Goal: Information Seeking & Learning: Learn about a topic

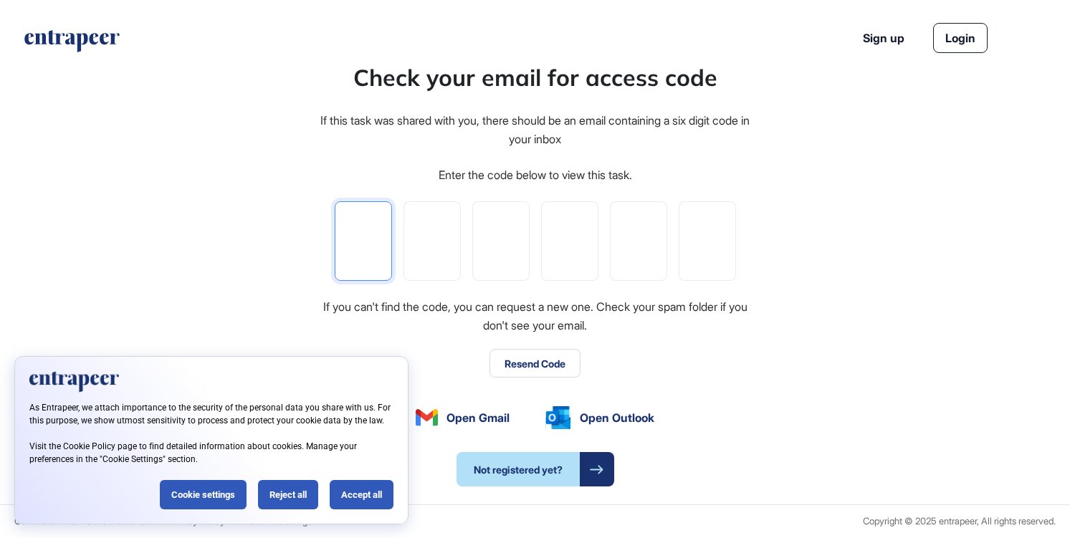
click at [360, 239] on input "tel" at bounding box center [363, 241] width 57 height 80
paste input "*"
type input "*"
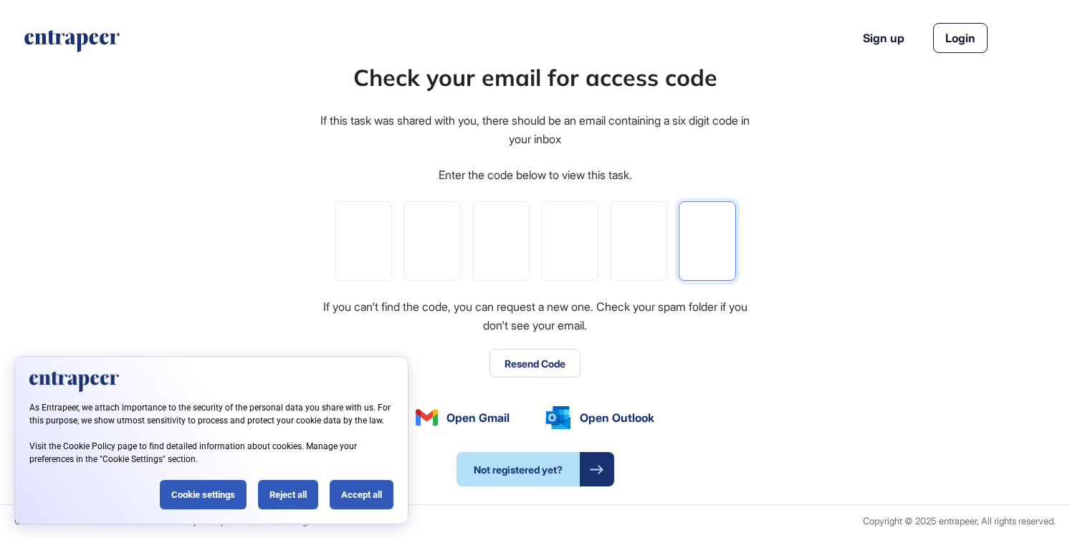
type input "*"
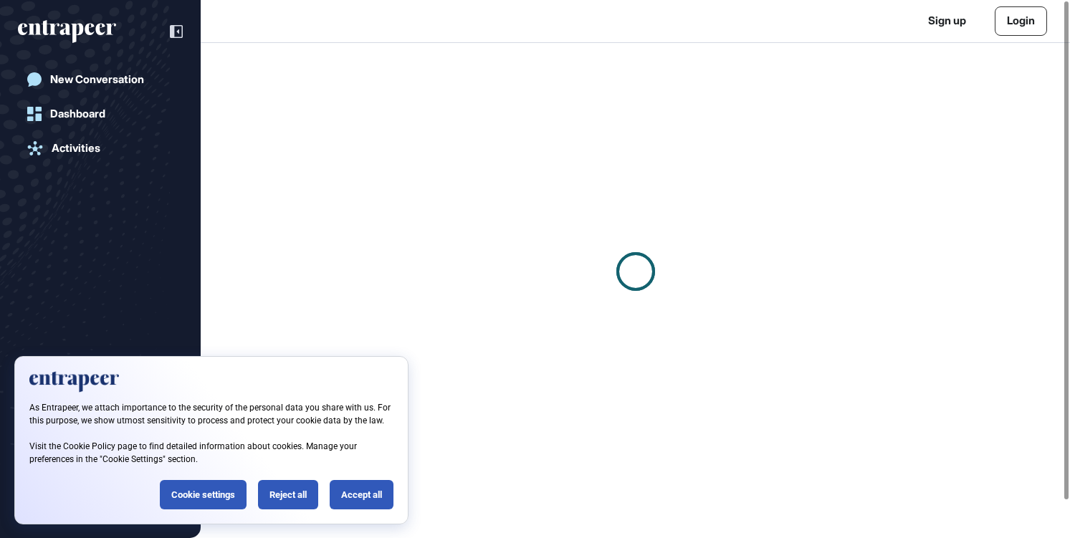
scroll to position [1, 1]
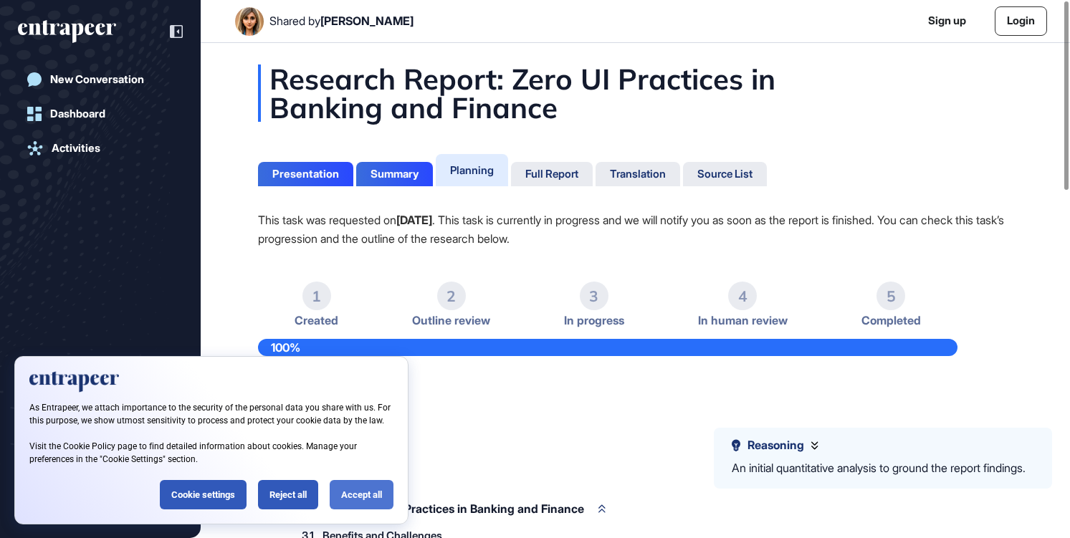
click at [365, 489] on div "Accept all" at bounding box center [362, 494] width 64 height 29
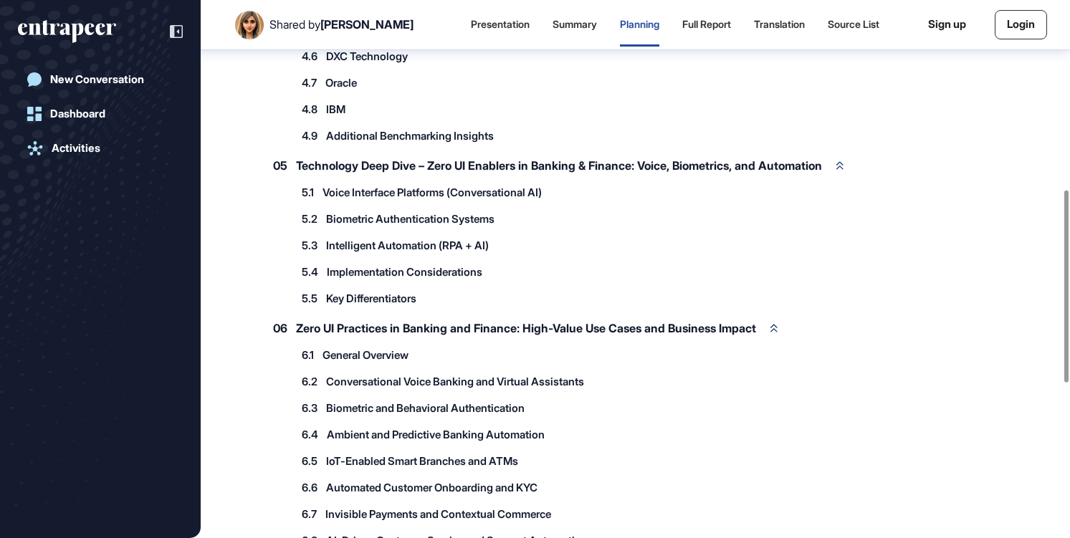
scroll to position [378, 0]
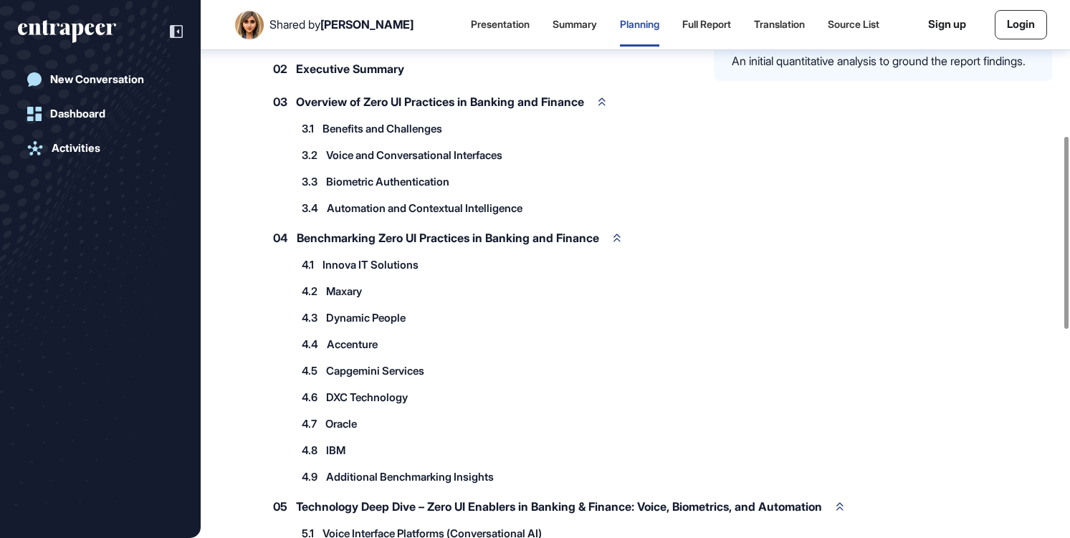
click at [342, 280] on div "4.2 Maxary" at bounding box center [339, 291] width 90 height 24
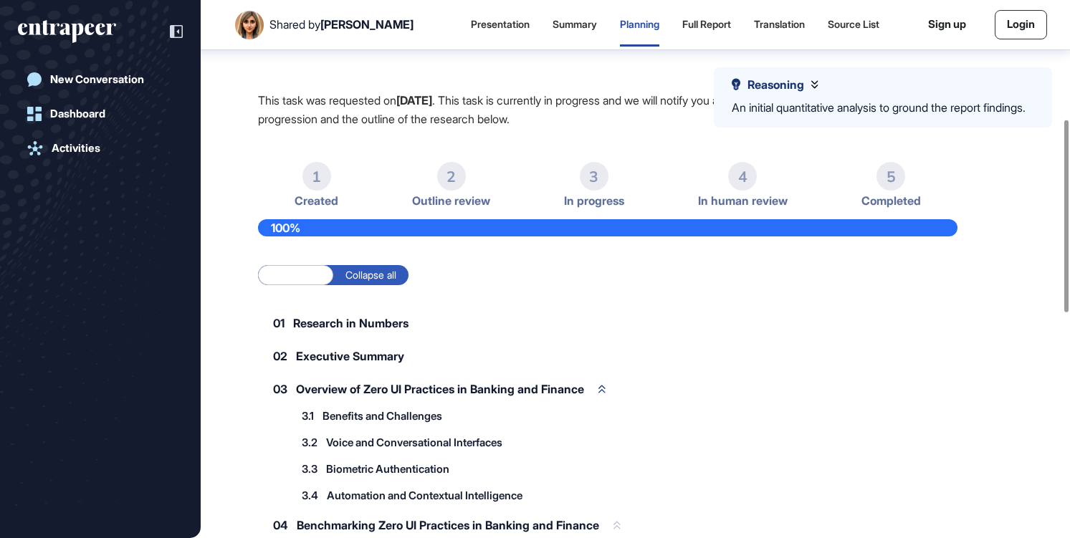
scroll to position [0, 0]
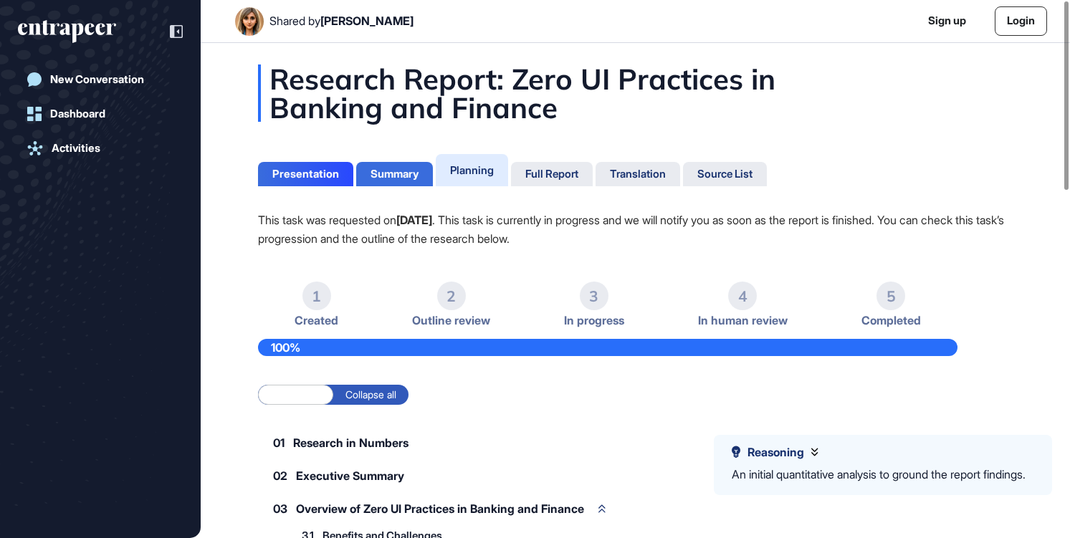
click at [390, 176] on div "Summary" at bounding box center [394, 174] width 48 height 13
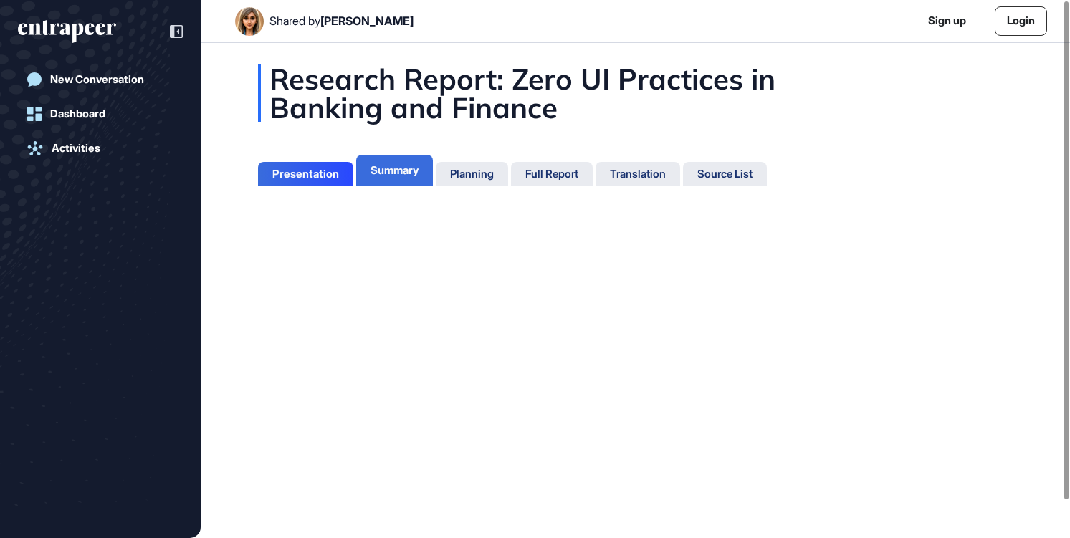
scroll to position [6, 1]
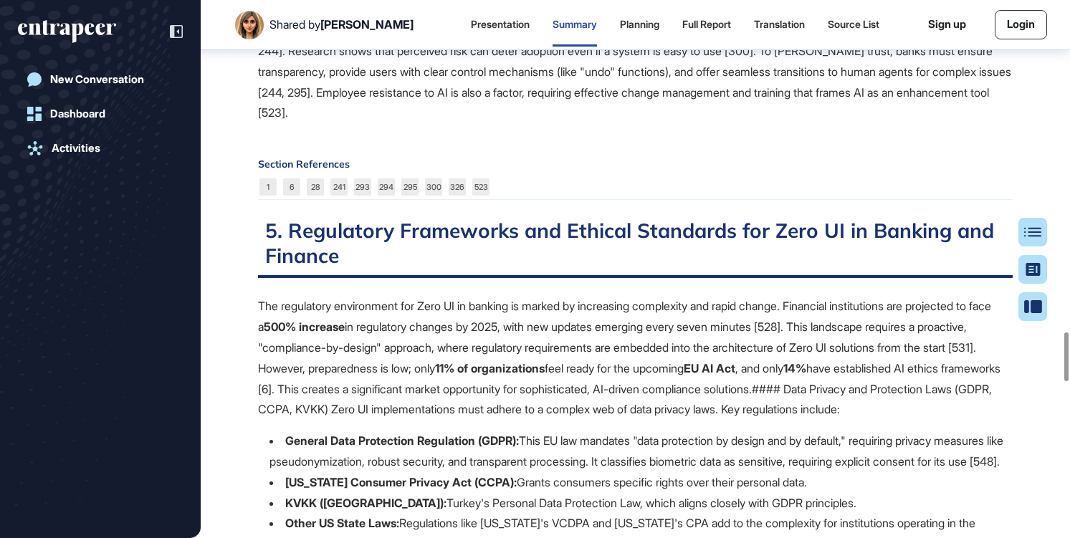
scroll to position [3682, 0]
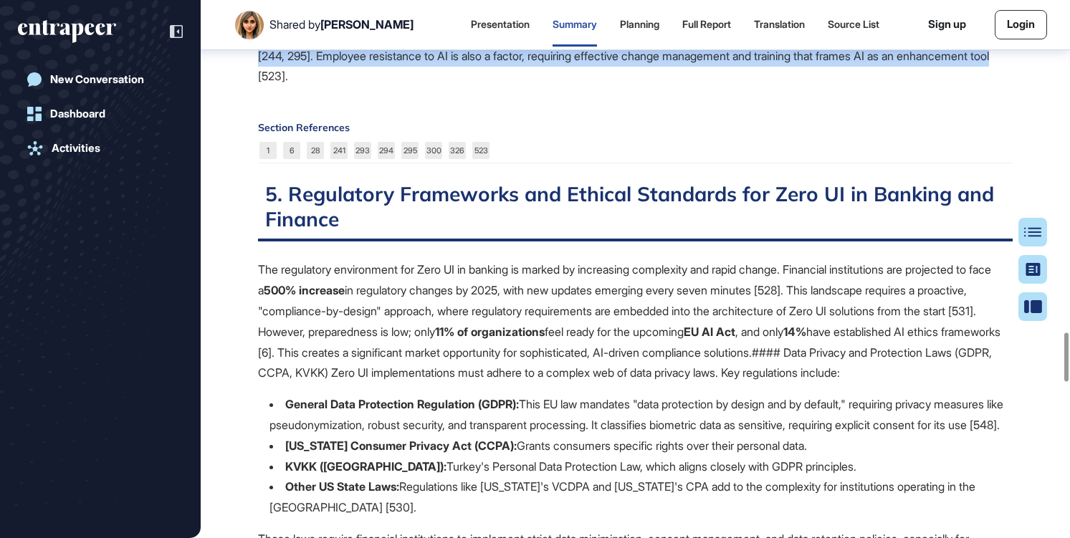
drag, startPoint x: 511, startPoint y: 286, endPoint x: 264, endPoint y: 64, distance: 331.3
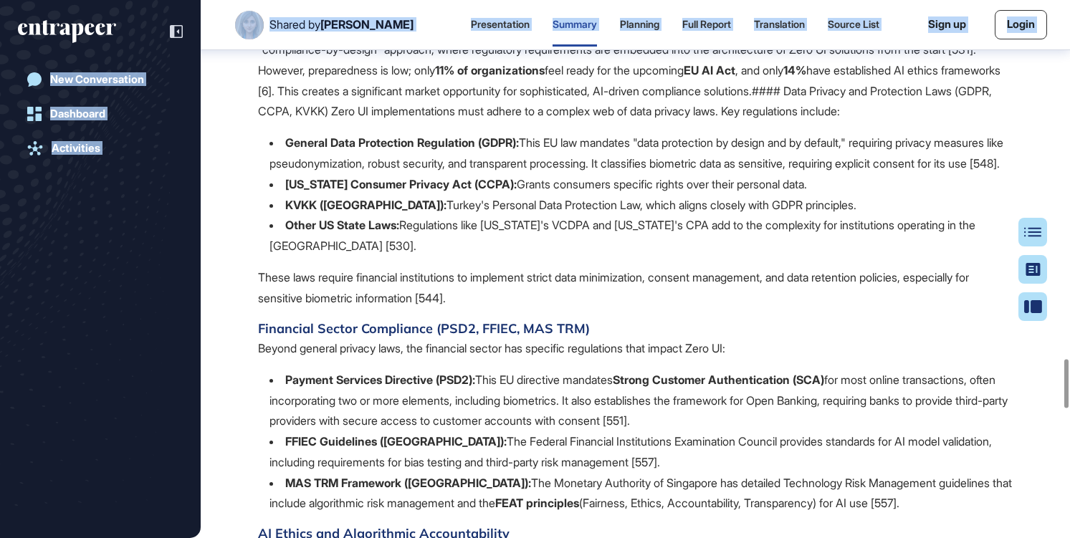
scroll to position [3856, 0]
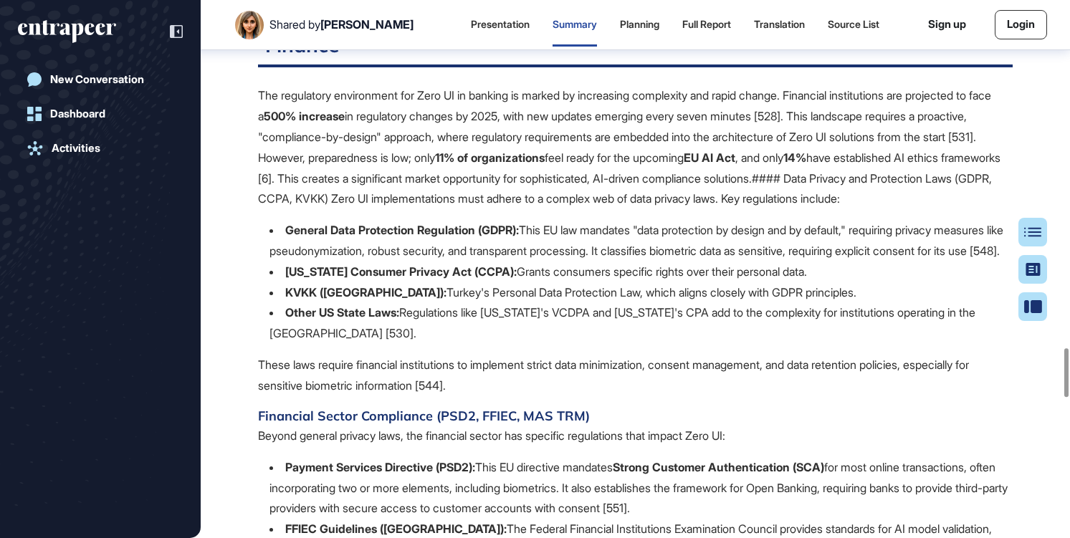
drag, startPoint x: 268, startPoint y: 171, endPoint x: 530, endPoint y: 120, distance: 267.2
copy div "4. Implementation Challenges and Practical Considerations for Zero UI in Bankin…"
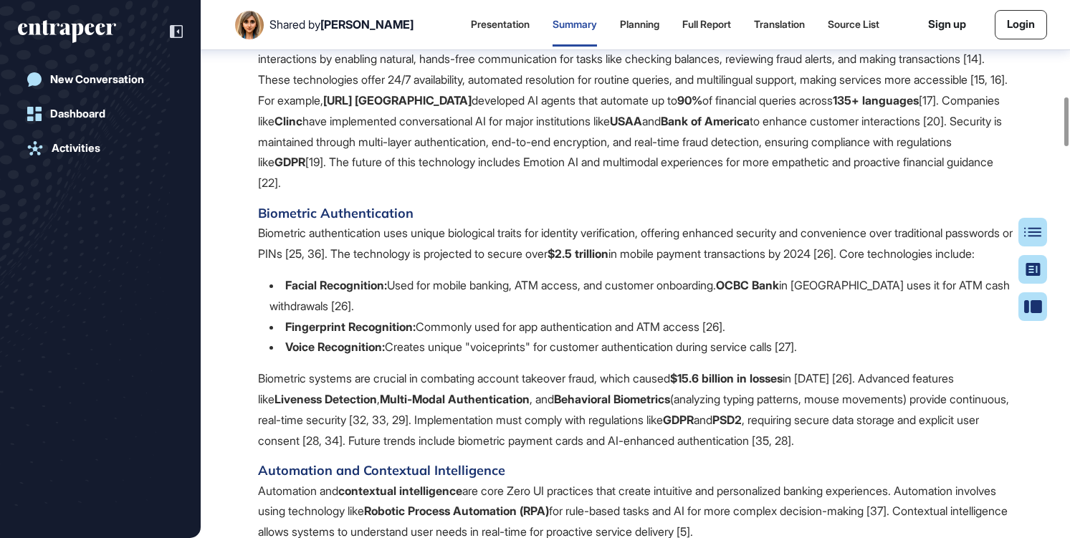
scroll to position [0, 0]
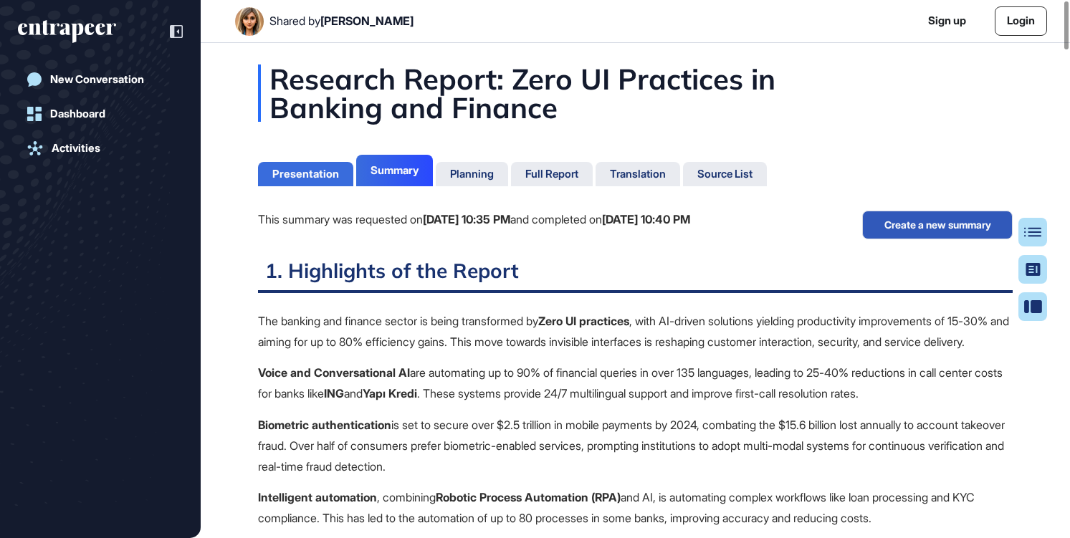
click at [299, 185] on div "Presentation" at bounding box center [305, 174] width 95 height 24
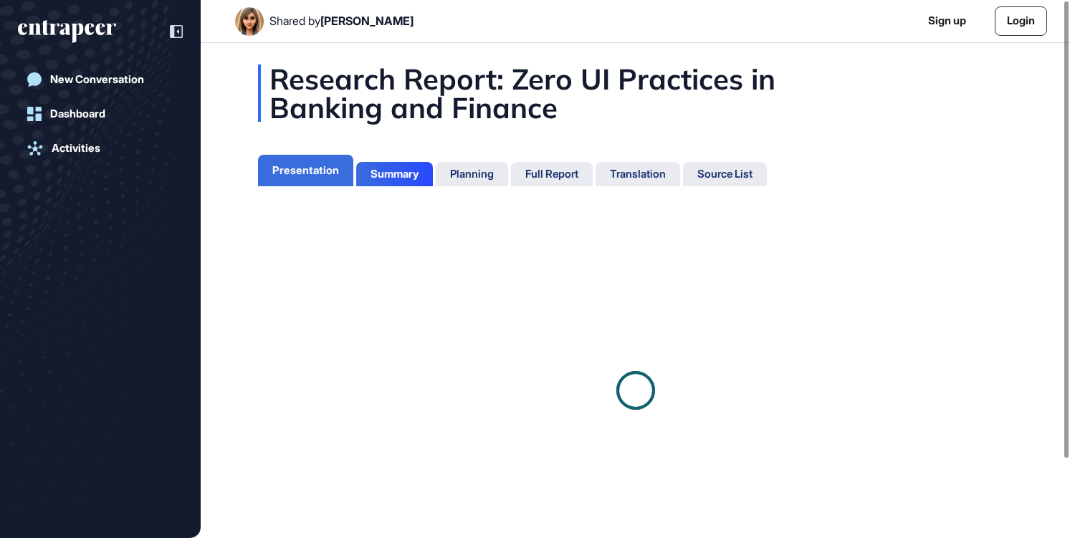
scroll to position [6, 1]
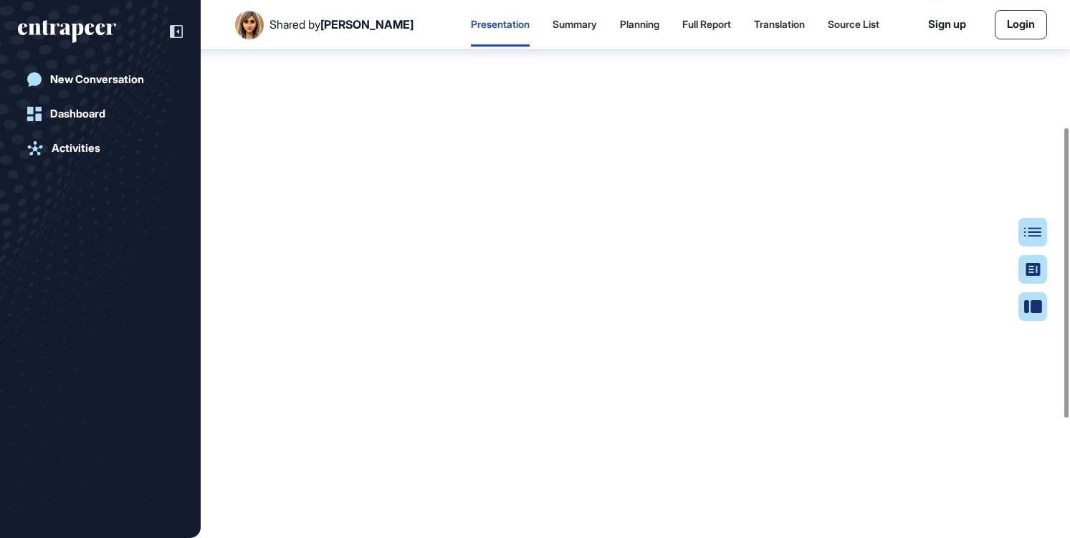
scroll to position [236, 0]
click at [557, 33] on div "Summary" at bounding box center [574, 25] width 44 height 43
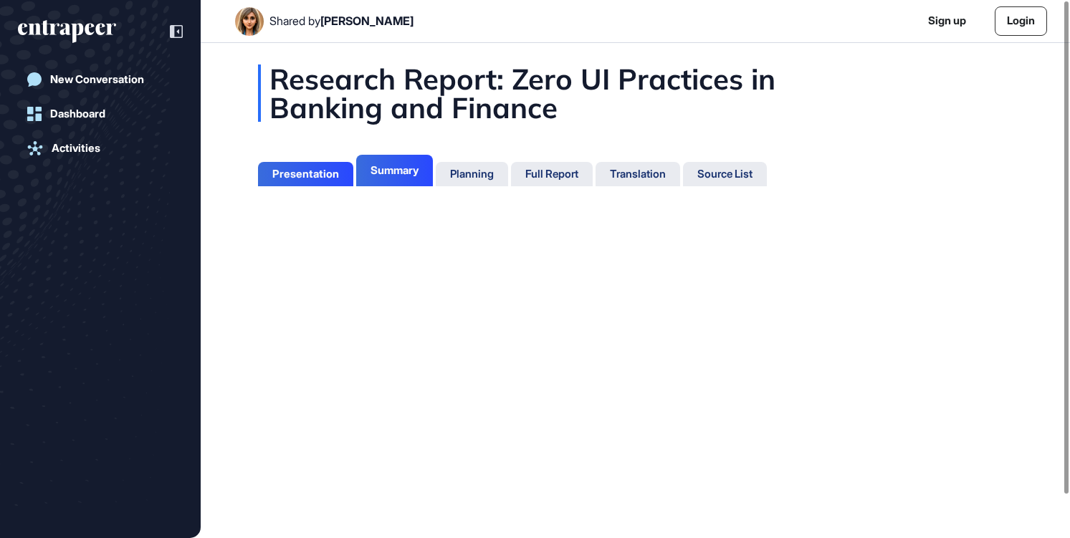
scroll to position [6, 1]
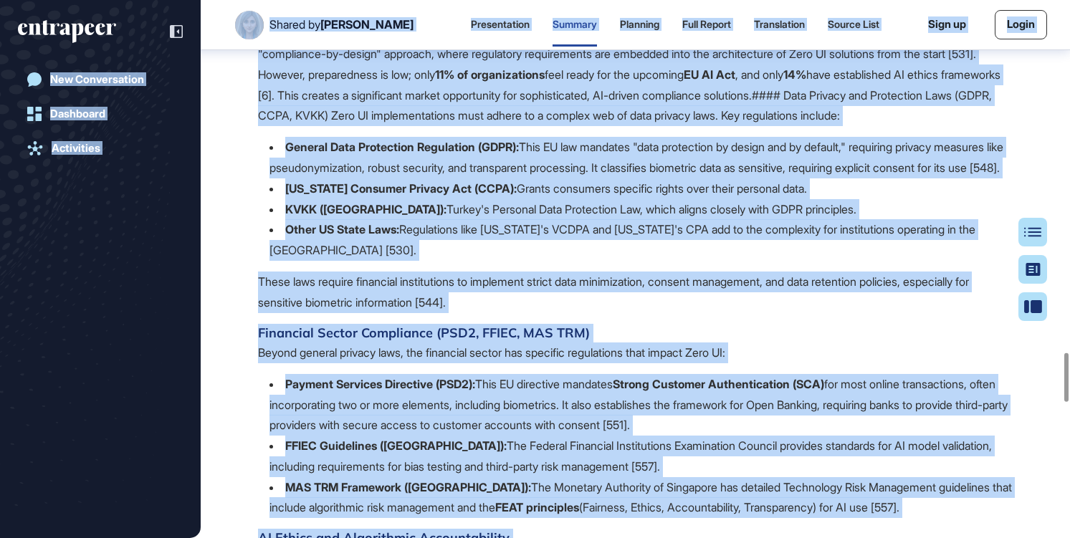
scroll to position [3909, 0]
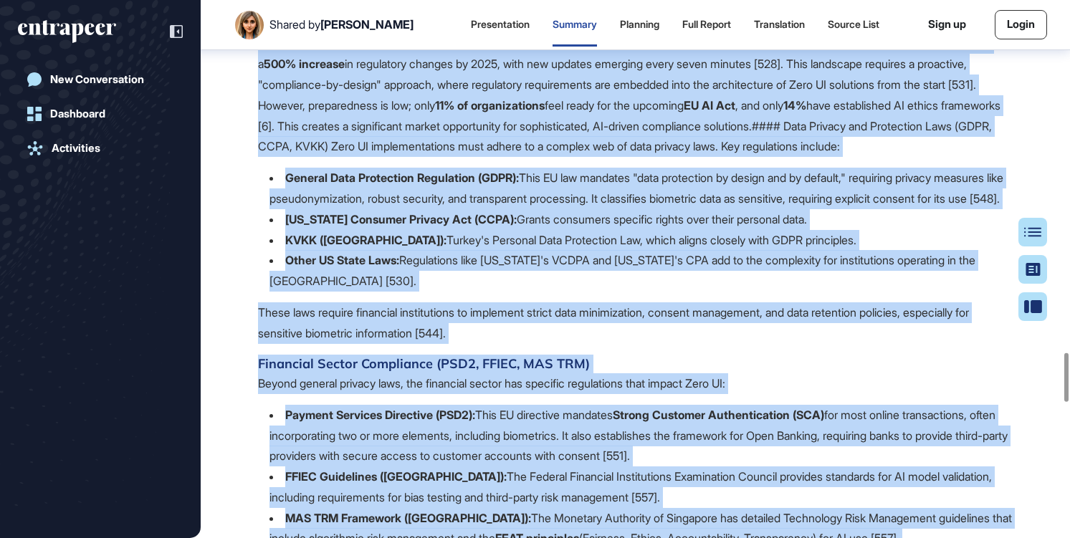
drag, startPoint x: 943, startPoint y: 236, endPoint x: 253, endPoint y: 174, distance: 692.7
copy div "5. Regulatory Frameworks and Ethical Standards for Zero UI in Banking and Finan…"
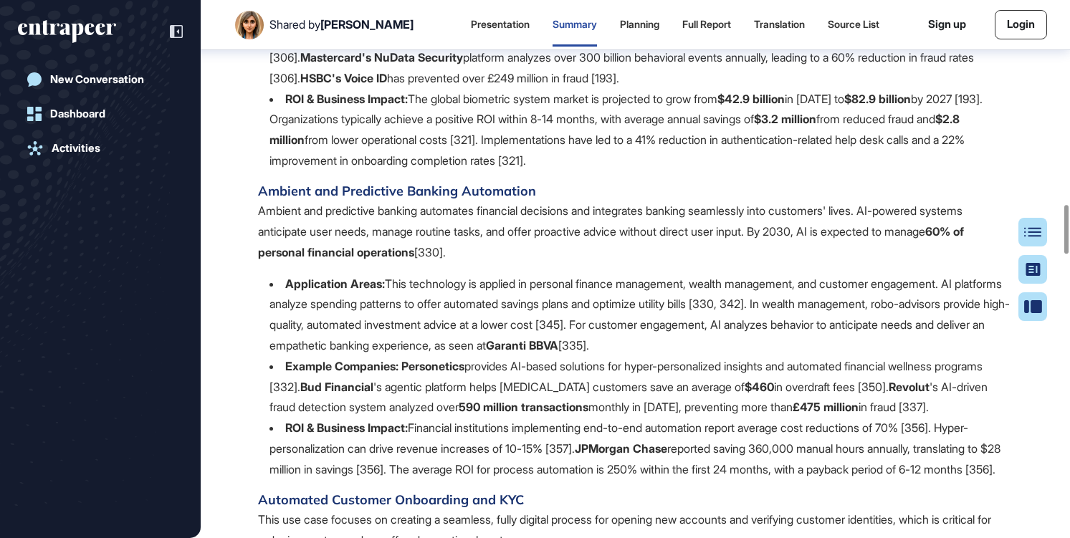
scroll to position [2264, 0]
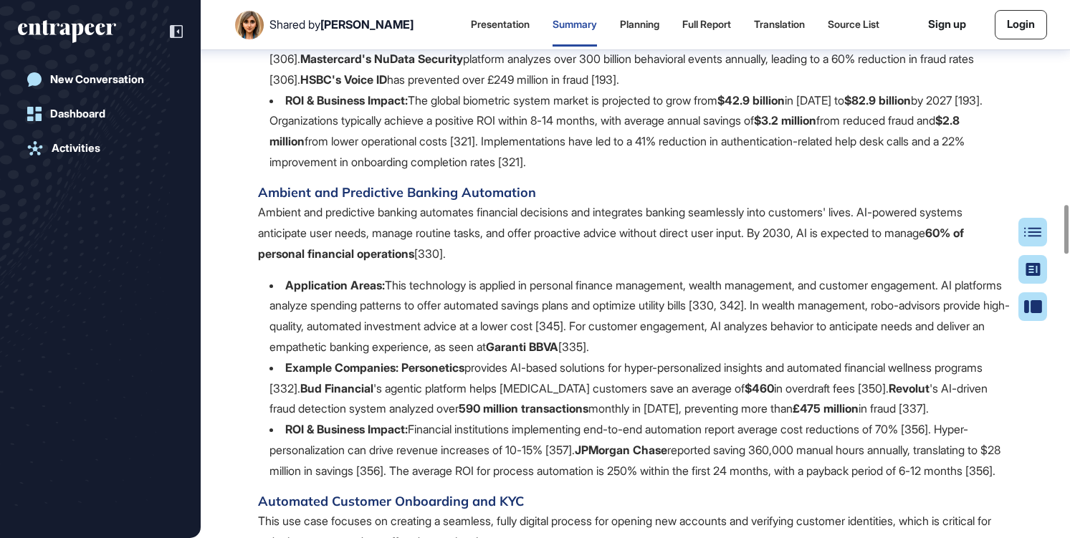
click at [423, 45] on b "Barclays" at bounding box center [424, 38] width 46 height 14
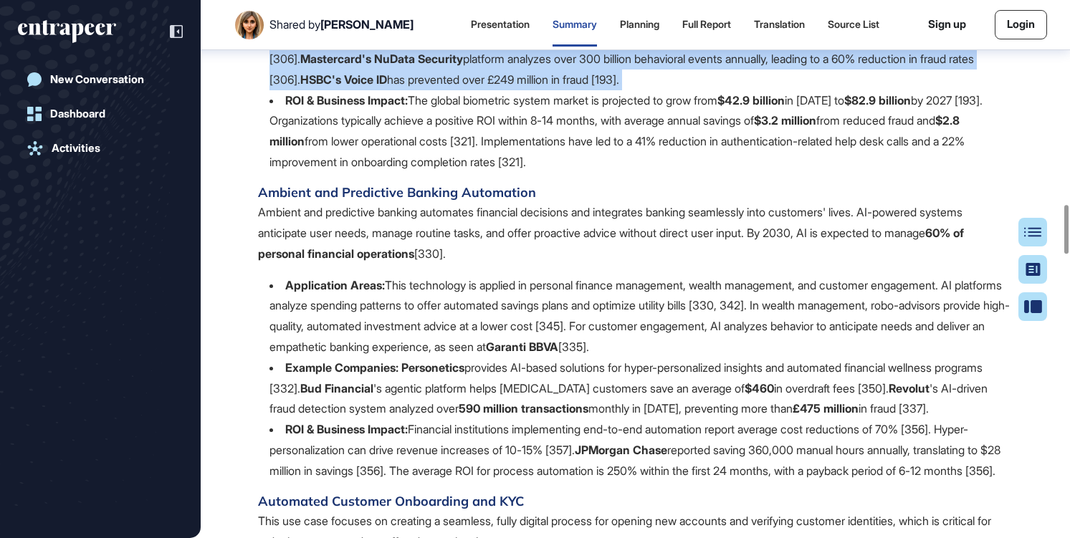
click at [423, 45] on b "Barclays" at bounding box center [424, 38] width 46 height 14
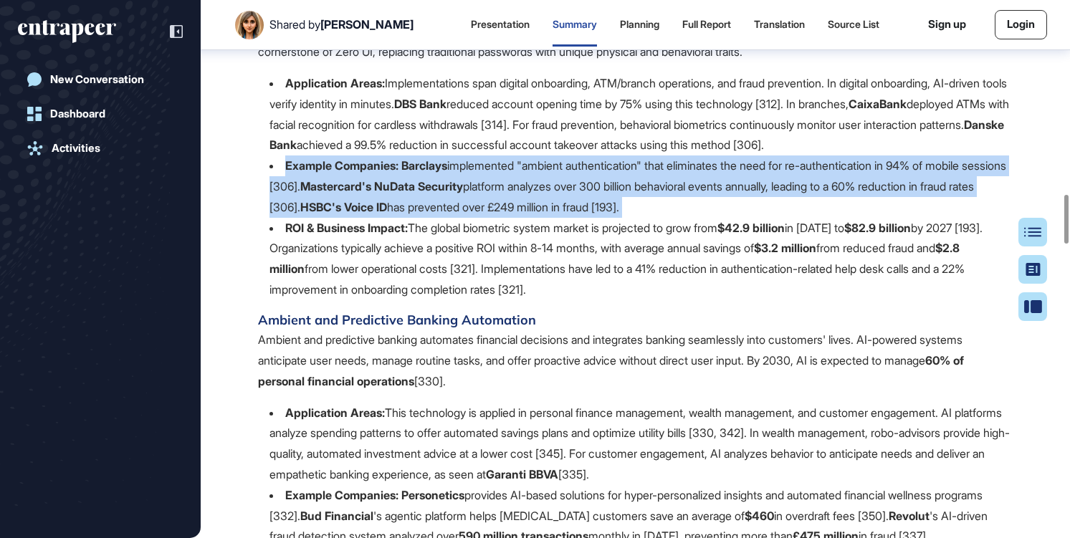
scroll to position [2134, 0]
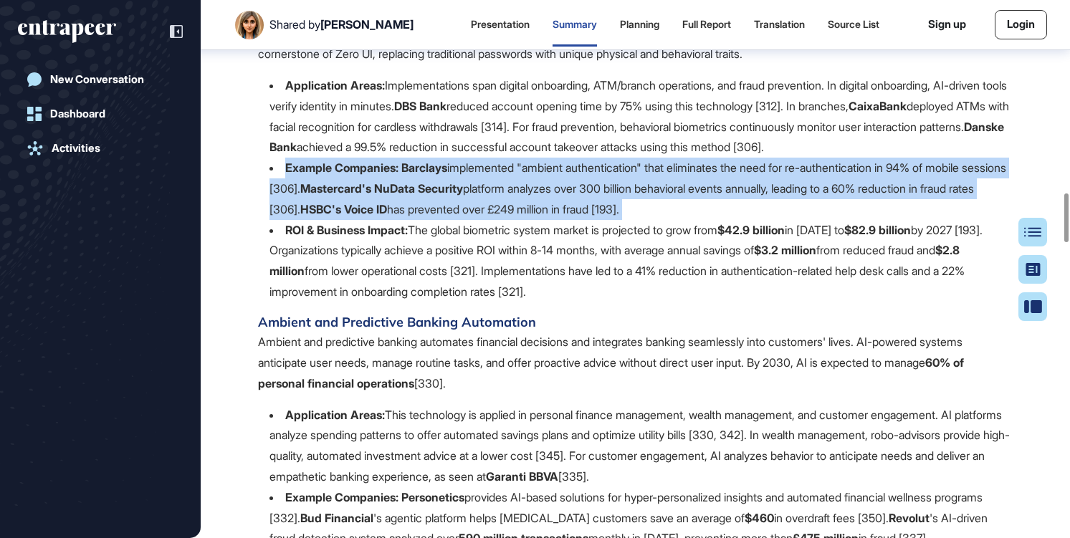
copy ul "Example Companies: Barclays implemented "ambient authentication" that eliminate…"
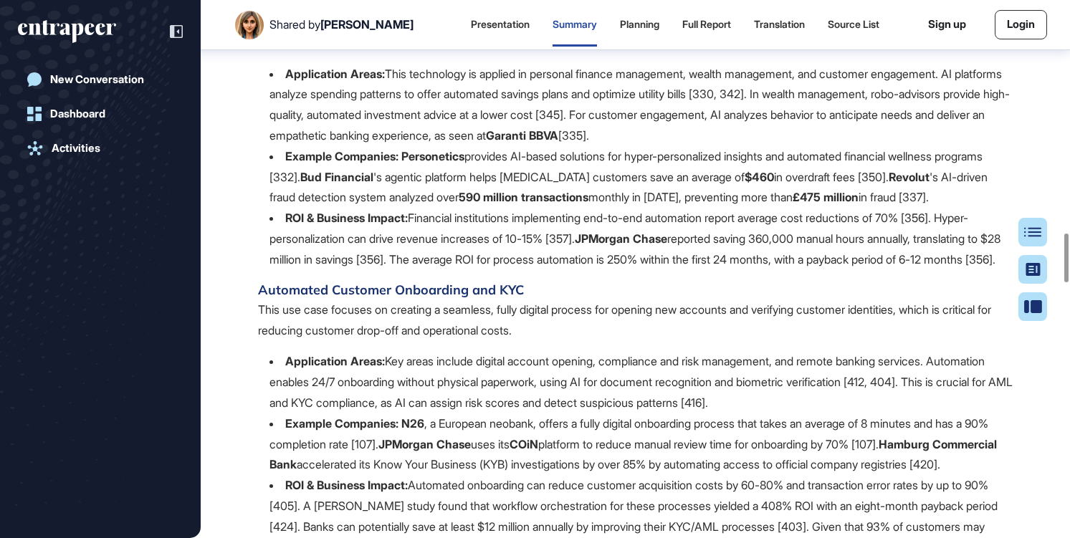
scroll to position [2464, 0]
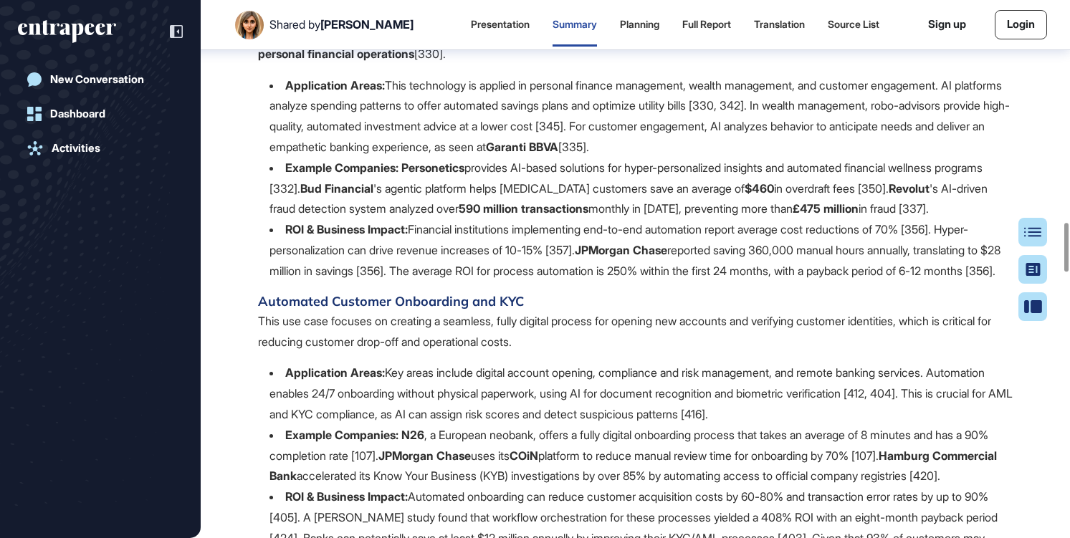
drag, startPoint x: 460, startPoint y: 433, endPoint x: 249, endPoint y: 116, distance: 380.3
click at [249, 116] on div "Research Report: Zero UI Practices in Banking and Finance Summary Highlight wha…" at bounding box center [635, 374] width 869 height 5533
copy span "Ambient and Predictive Banking Automation Ambient and predictive banking automa…"
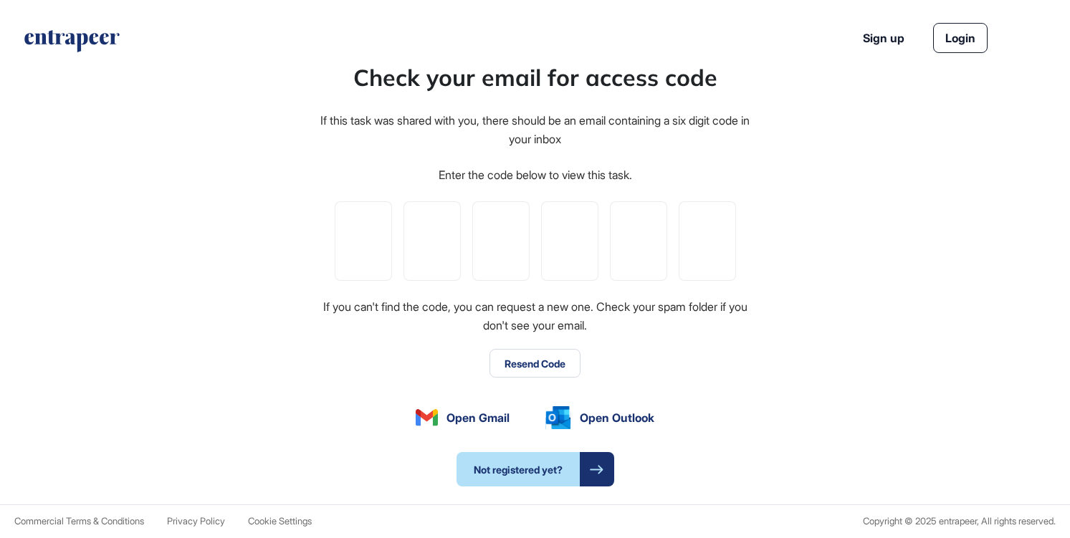
scroll to position [1, 1]
